Goal: Task Accomplishment & Management: Manage account settings

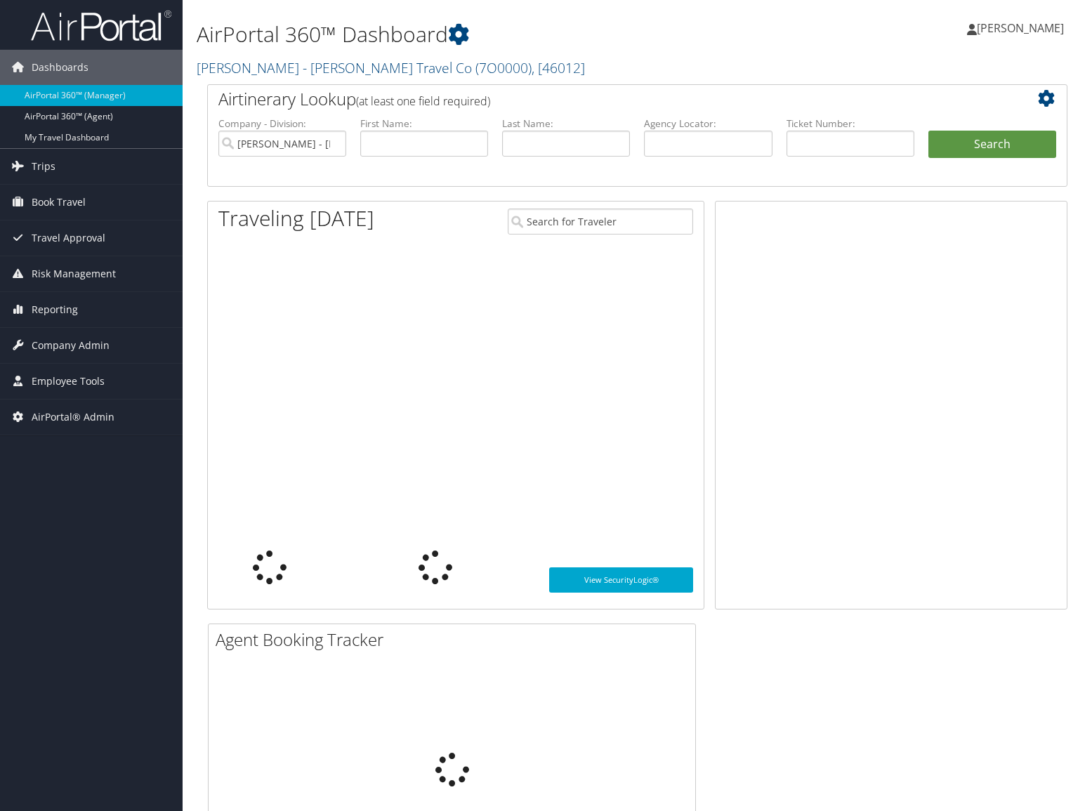
click at [786, 39] on div "[PERSON_NAME] [PERSON_NAME] My Settings Travel Agency Contacts Log Consulting T…" at bounding box center [910, 34] width 364 height 54
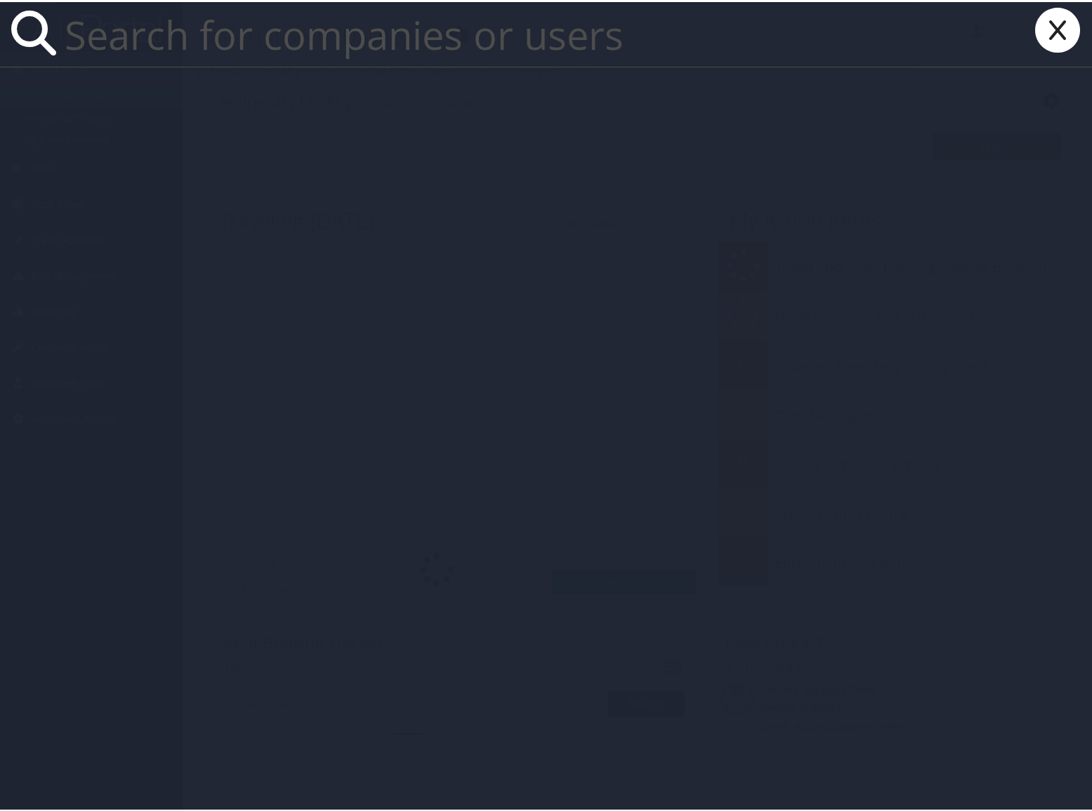
paste input "[PERSON_NAME]"
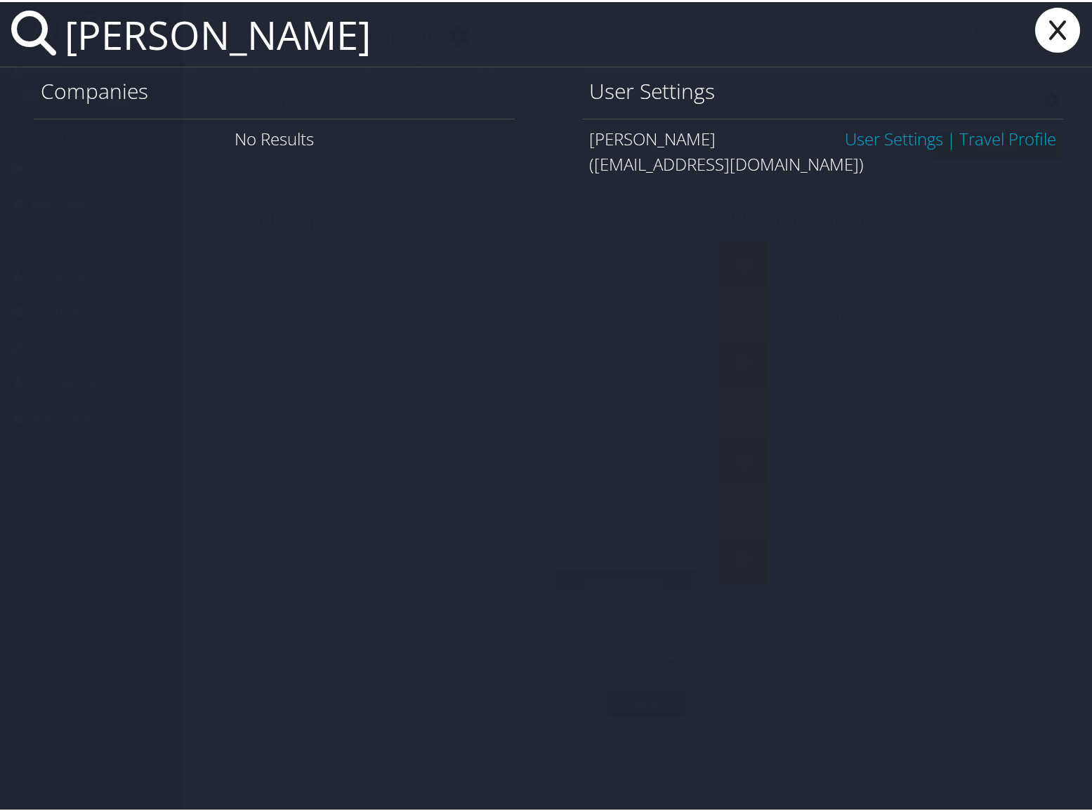
type input "[PERSON_NAME]"
click at [860, 137] on link "User Settings" at bounding box center [894, 136] width 98 height 23
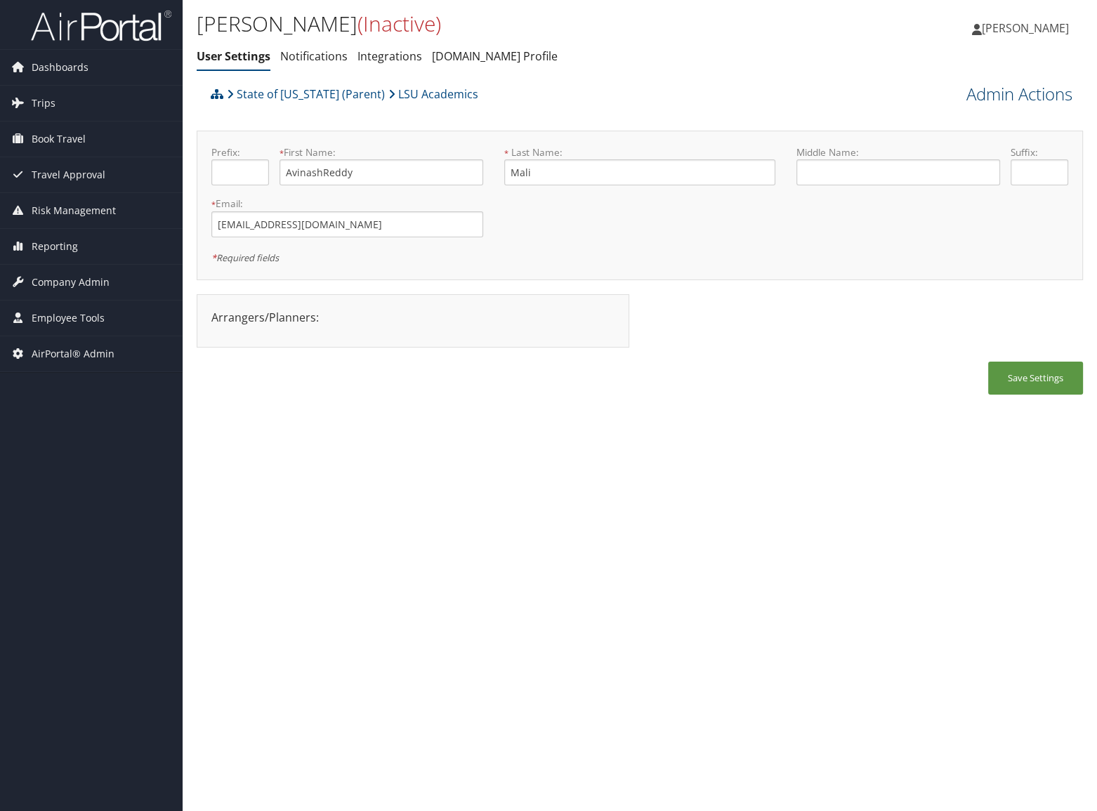
click at [990, 96] on link "Admin Actions" at bounding box center [1019, 94] width 106 height 24
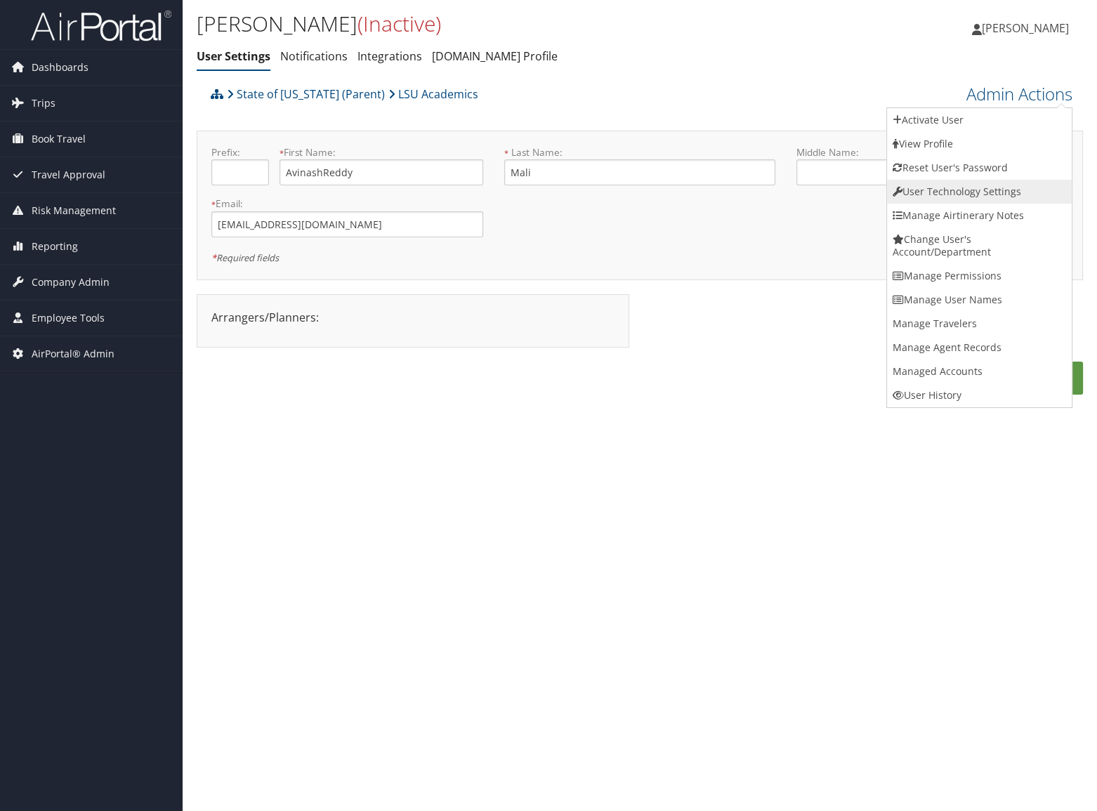
click at [993, 193] on link "User Technology Settings" at bounding box center [979, 192] width 185 height 24
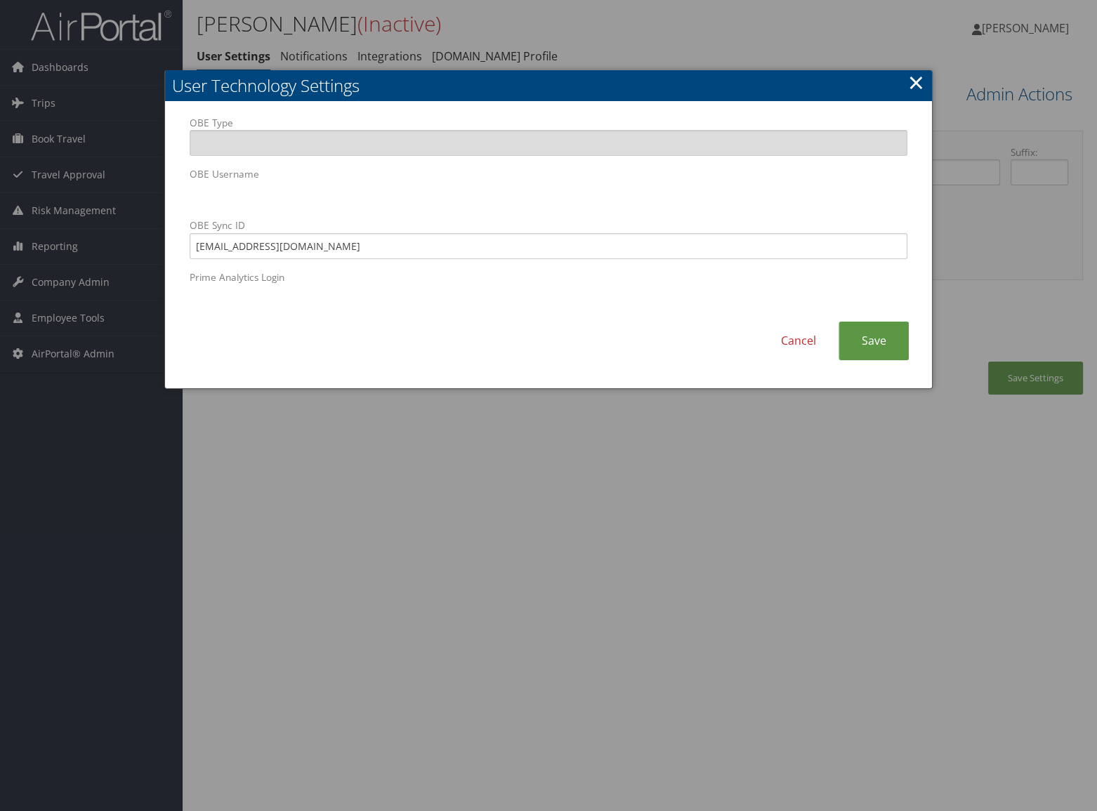
click at [914, 84] on link "×" at bounding box center [916, 82] width 16 height 28
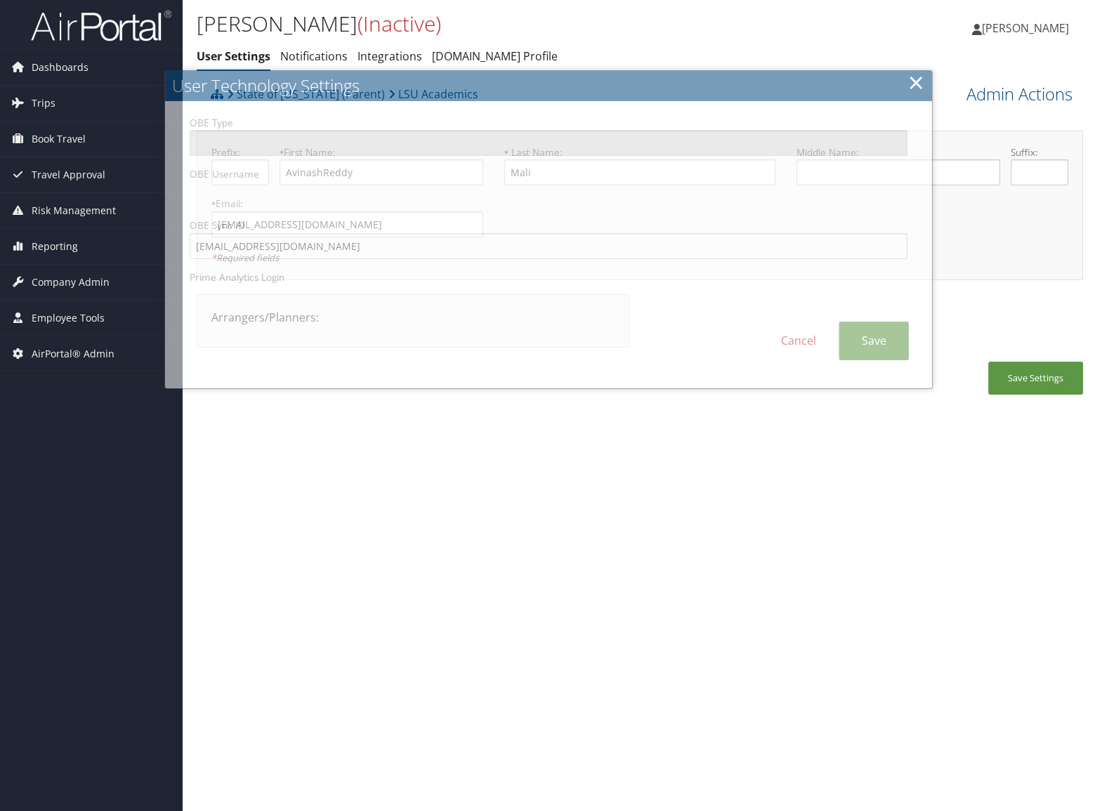
click at [747, 56] on div "[PERSON_NAME] [PERSON_NAME] My Settings Travel Agency Contacts Log Consulting T…" at bounding box center [914, 34] width 366 height 54
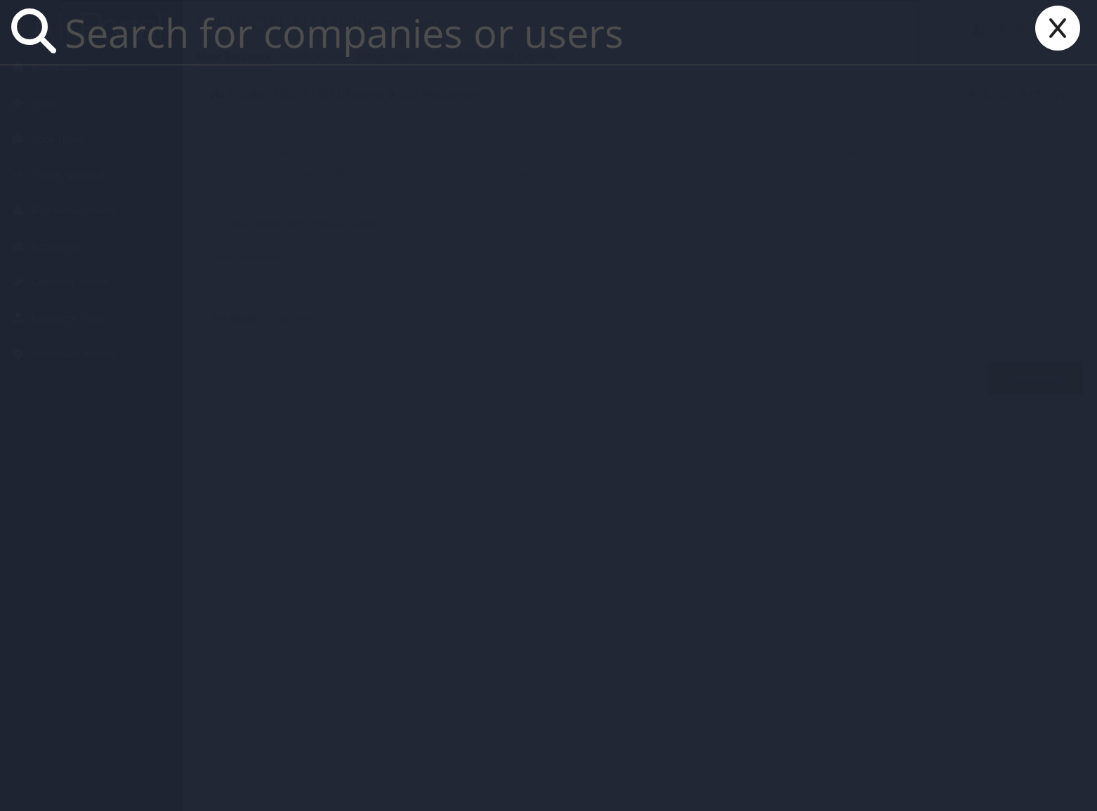
paste input "darla@lsu.edu"
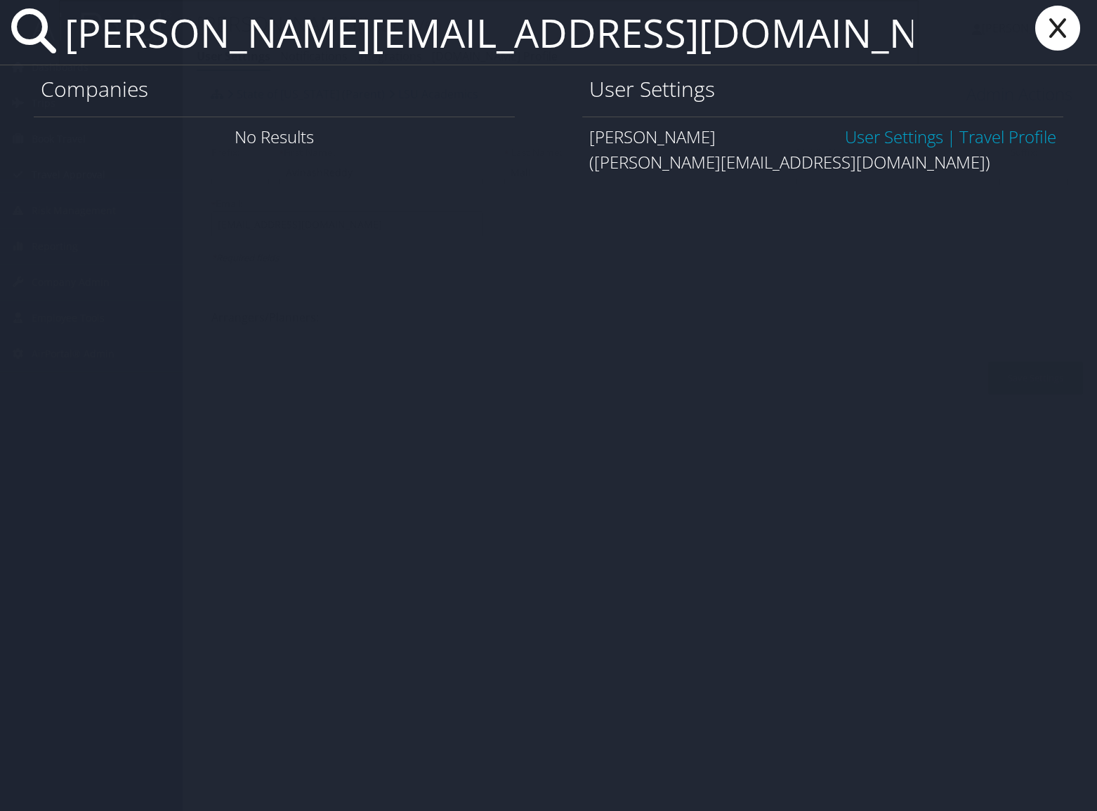
type input "darla@lsu.edu"
click at [892, 133] on link "User Settings" at bounding box center [894, 136] width 98 height 23
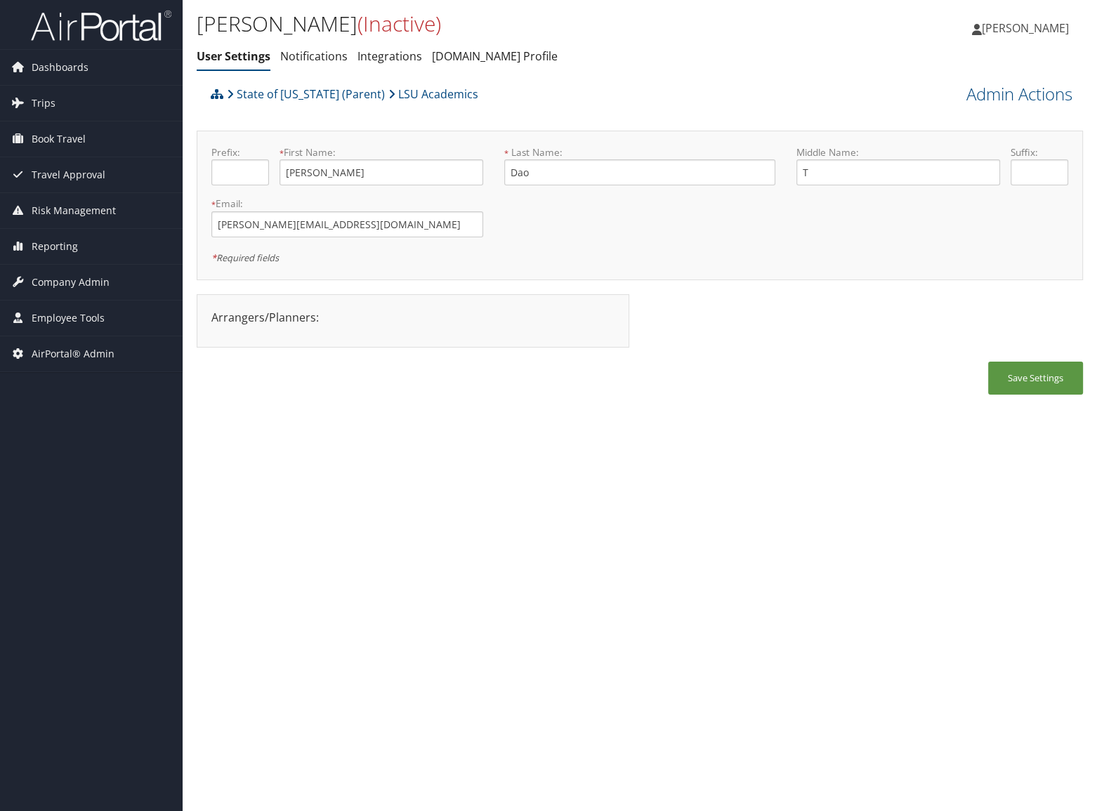
click at [698, 514] on div "Darla Dao (Inactive) User Settings Notifications Integrations AndavoVacations.c…" at bounding box center [640, 405] width 914 height 811
